Goal: Information Seeking & Learning: Learn about a topic

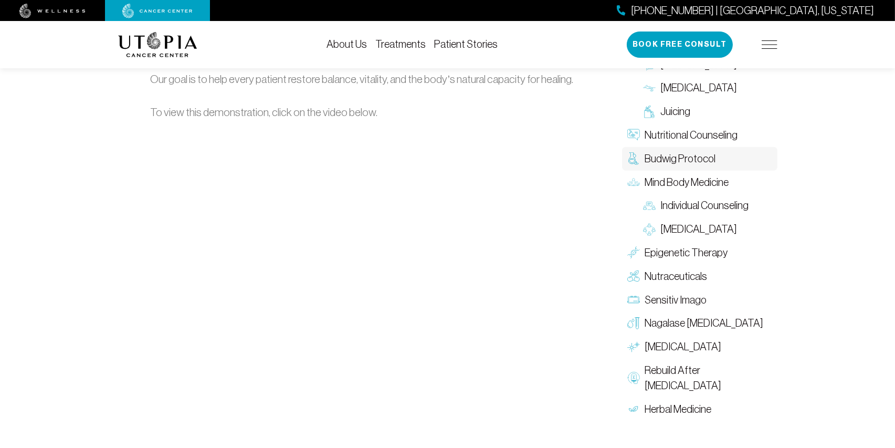
scroll to position [1574, 0]
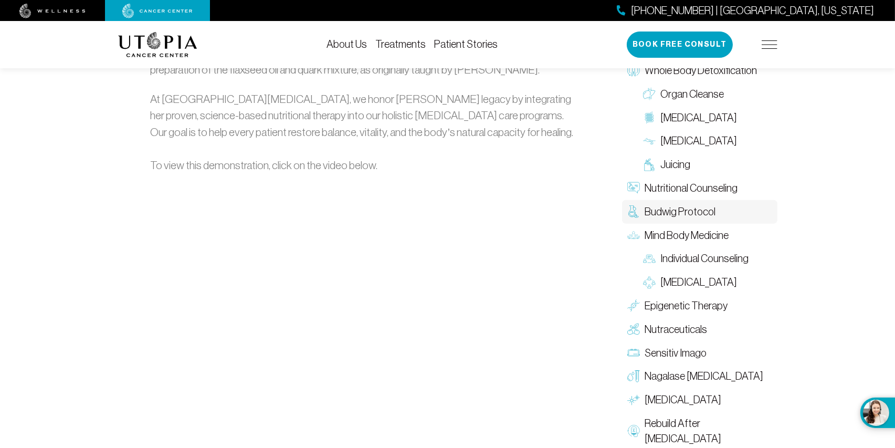
click at [406, 43] on link "Treatments" at bounding box center [400, 44] width 50 height 12
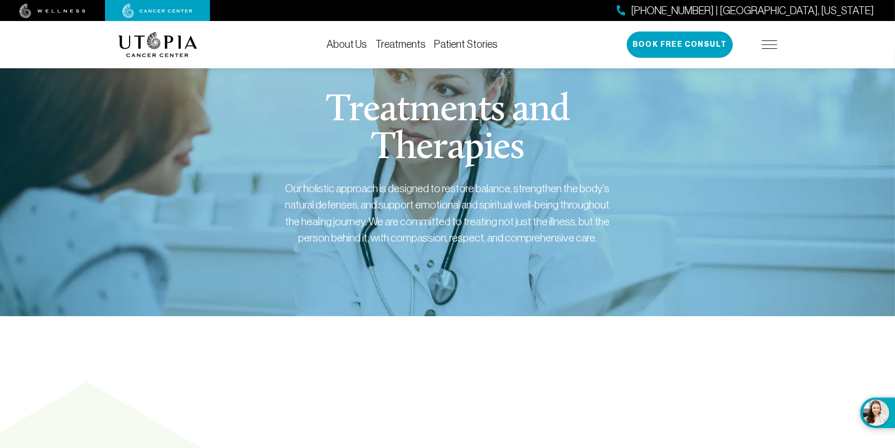
click at [448, 44] on link "Patient Stories" at bounding box center [466, 44] width 64 height 12
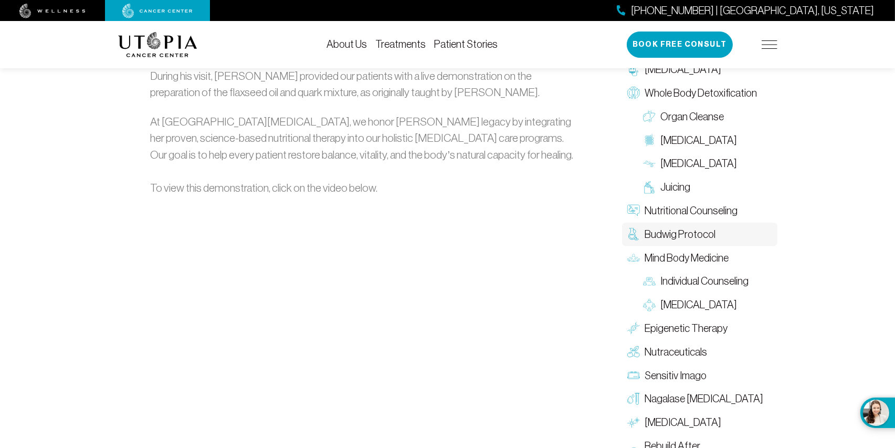
scroll to position [1574, 0]
